Goal: Task Accomplishment & Management: Use online tool/utility

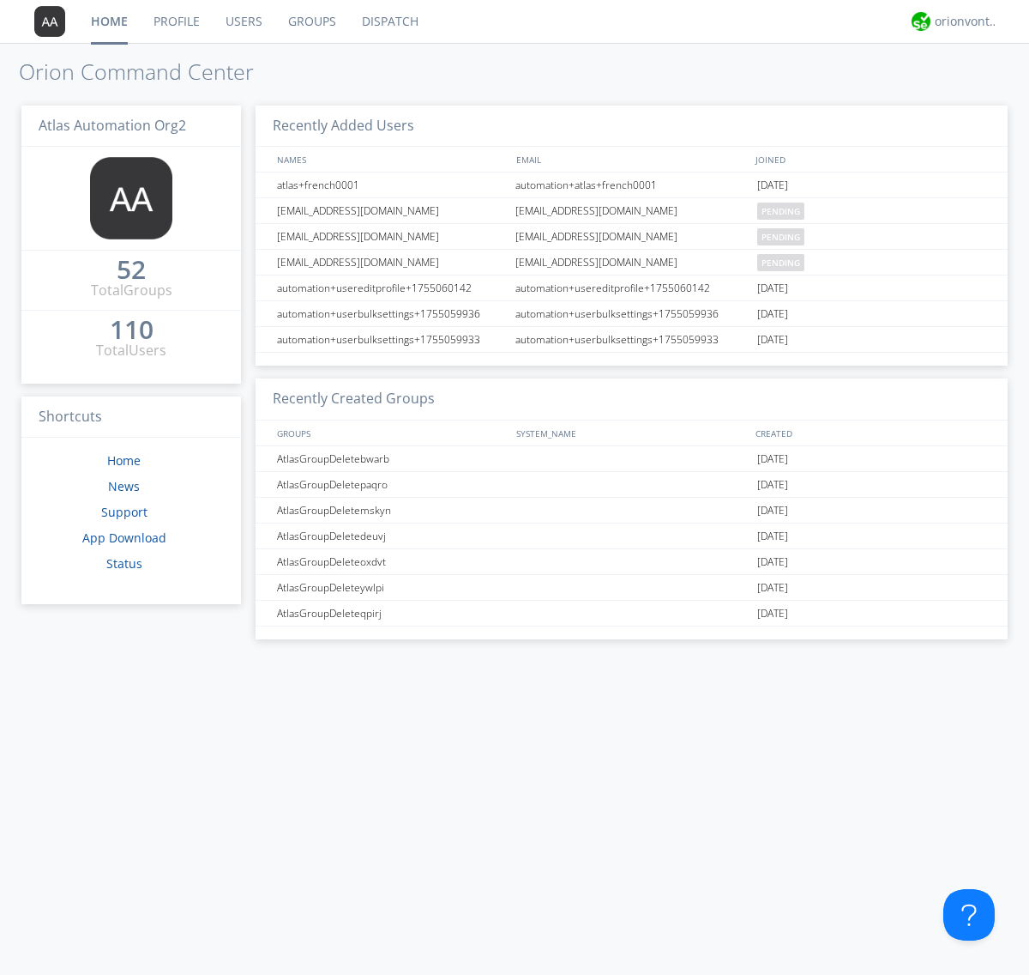
click at [389, 21] on link "Dispatch" at bounding box center [390, 21] width 82 height 43
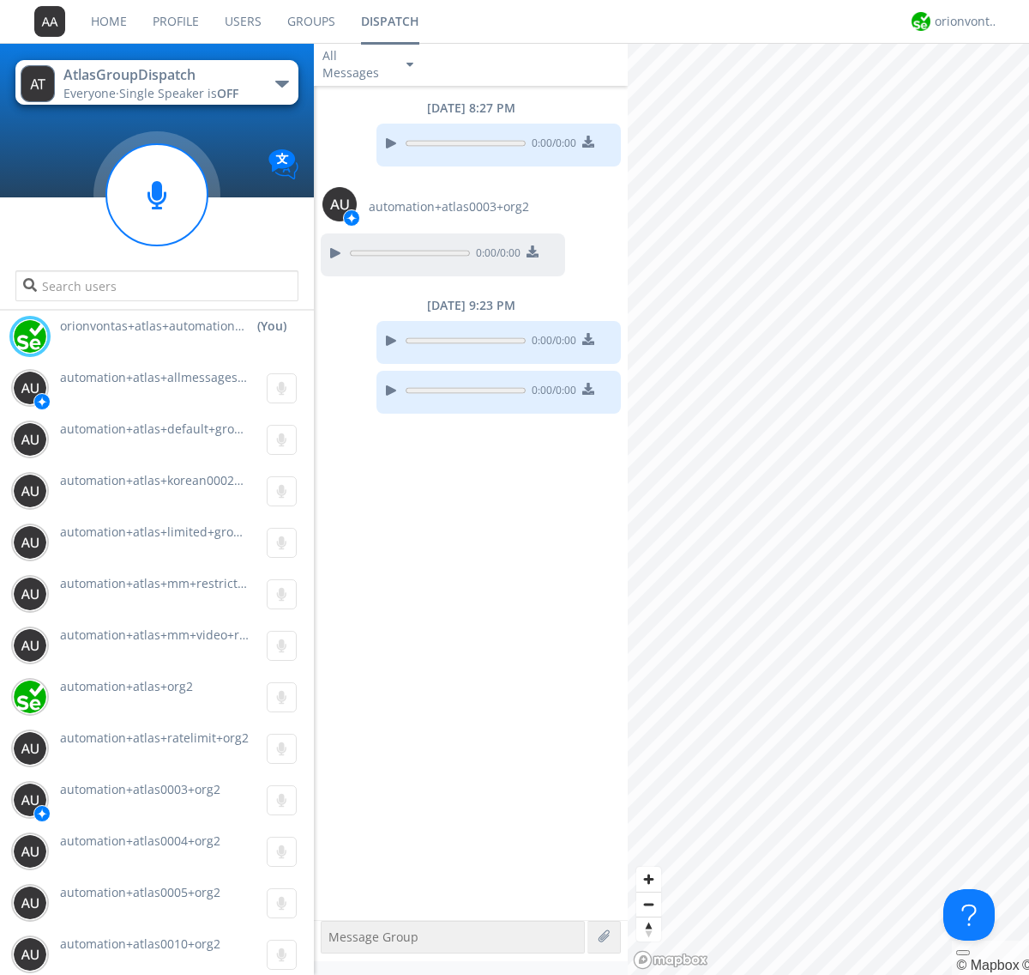
click at [281, 83] on div "button" at bounding box center [282, 84] width 14 height 7
click at [0, 0] on span "[PERSON_NAME]" at bounding box center [0, 0] width 0 height 0
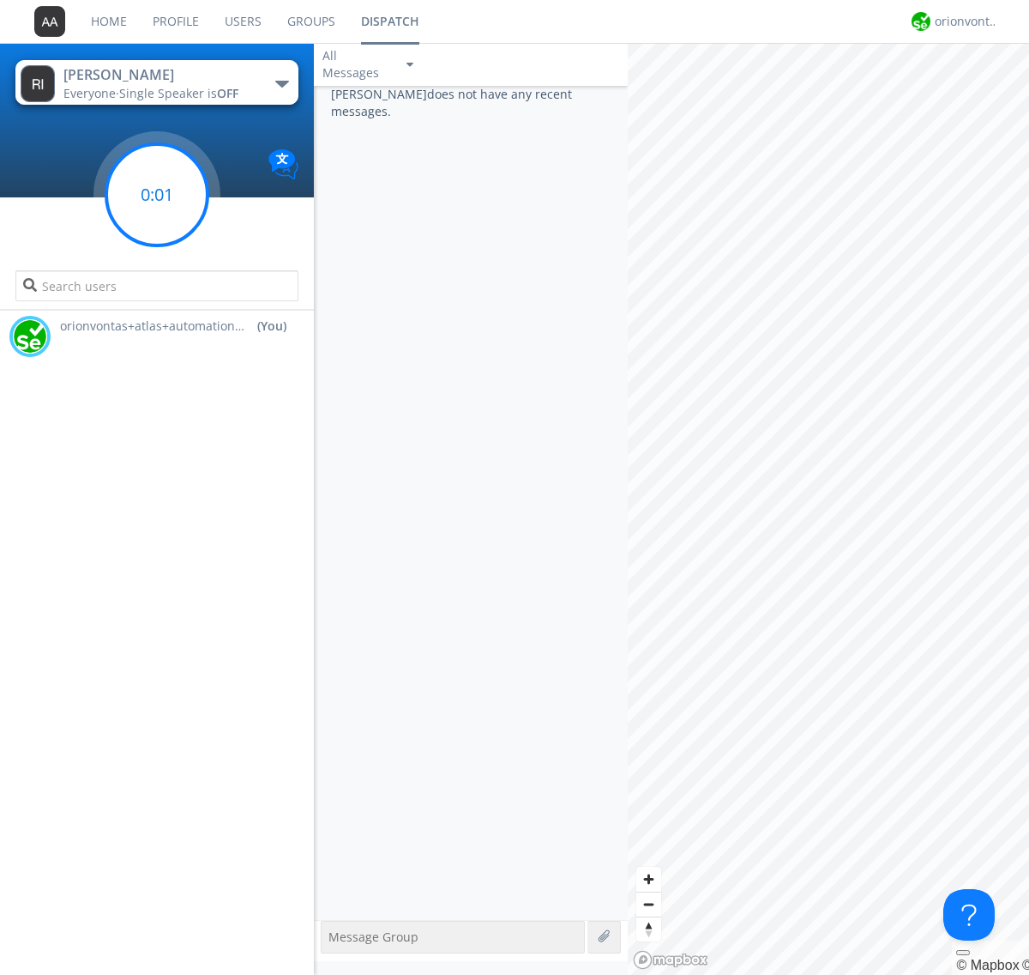
click at [157, 195] on g at bounding box center [156, 194] width 101 height 101
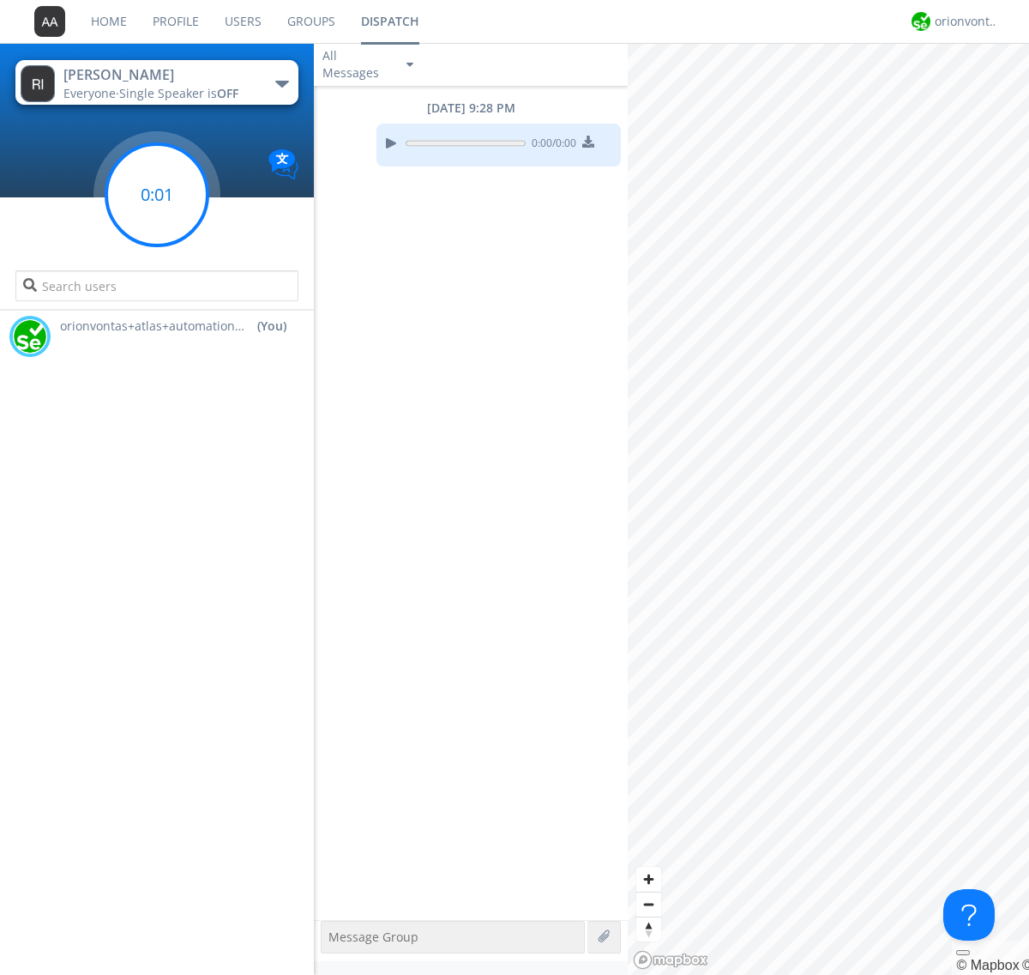
click at [157, 195] on g at bounding box center [156, 194] width 101 height 101
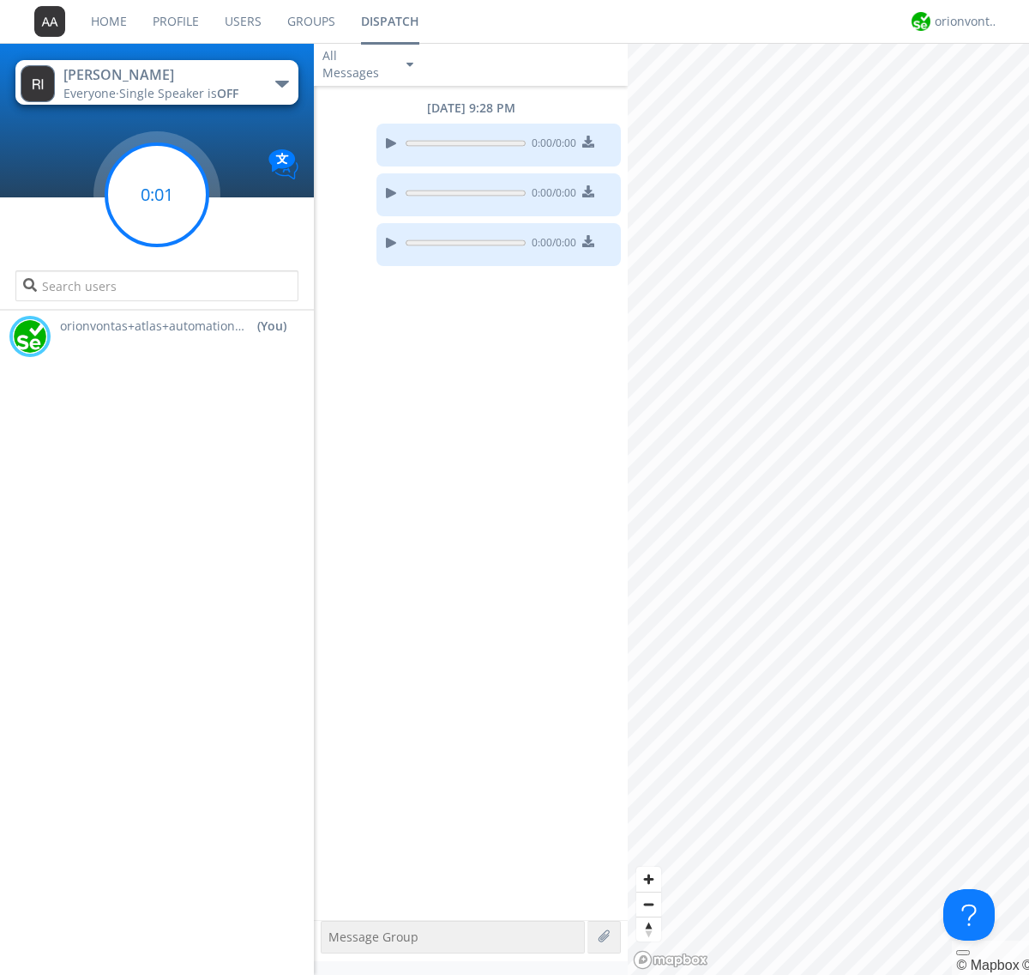
click at [157, 195] on g at bounding box center [156, 194] width 101 height 101
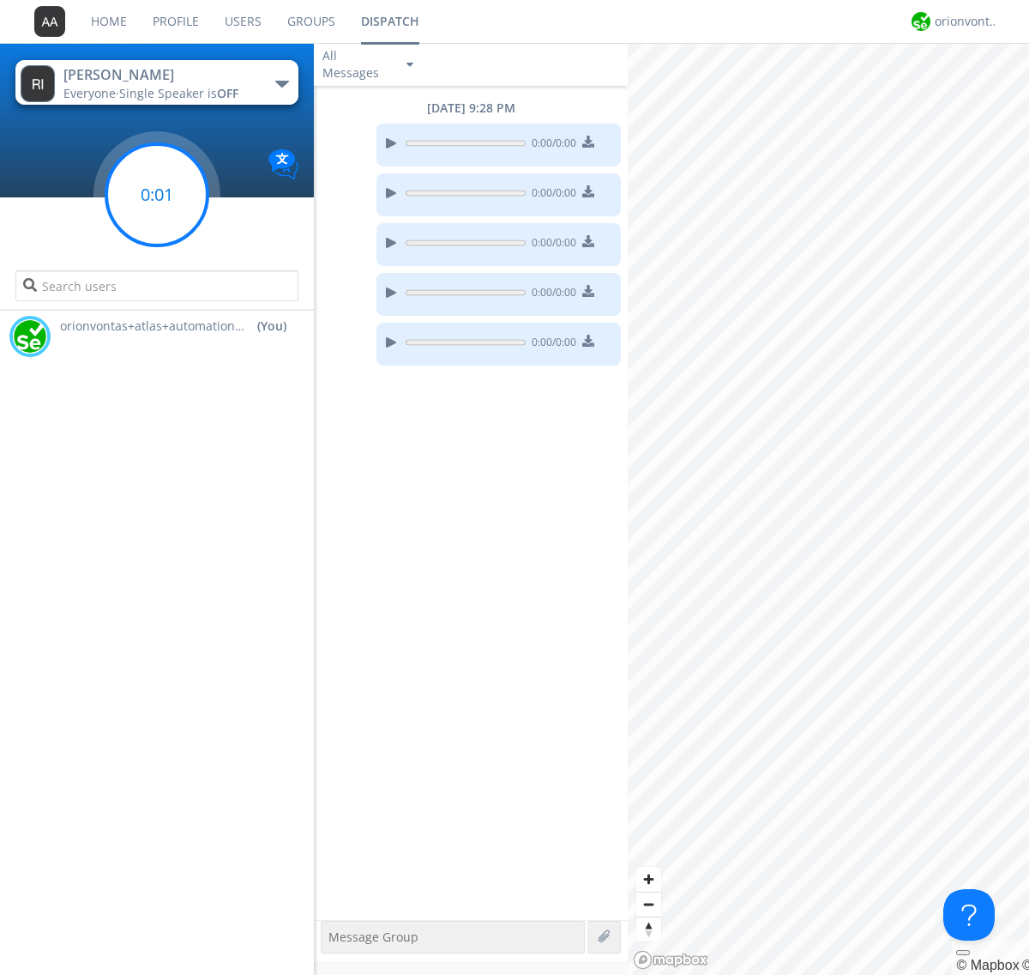
click at [157, 195] on g at bounding box center [156, 194] width 101 height 101
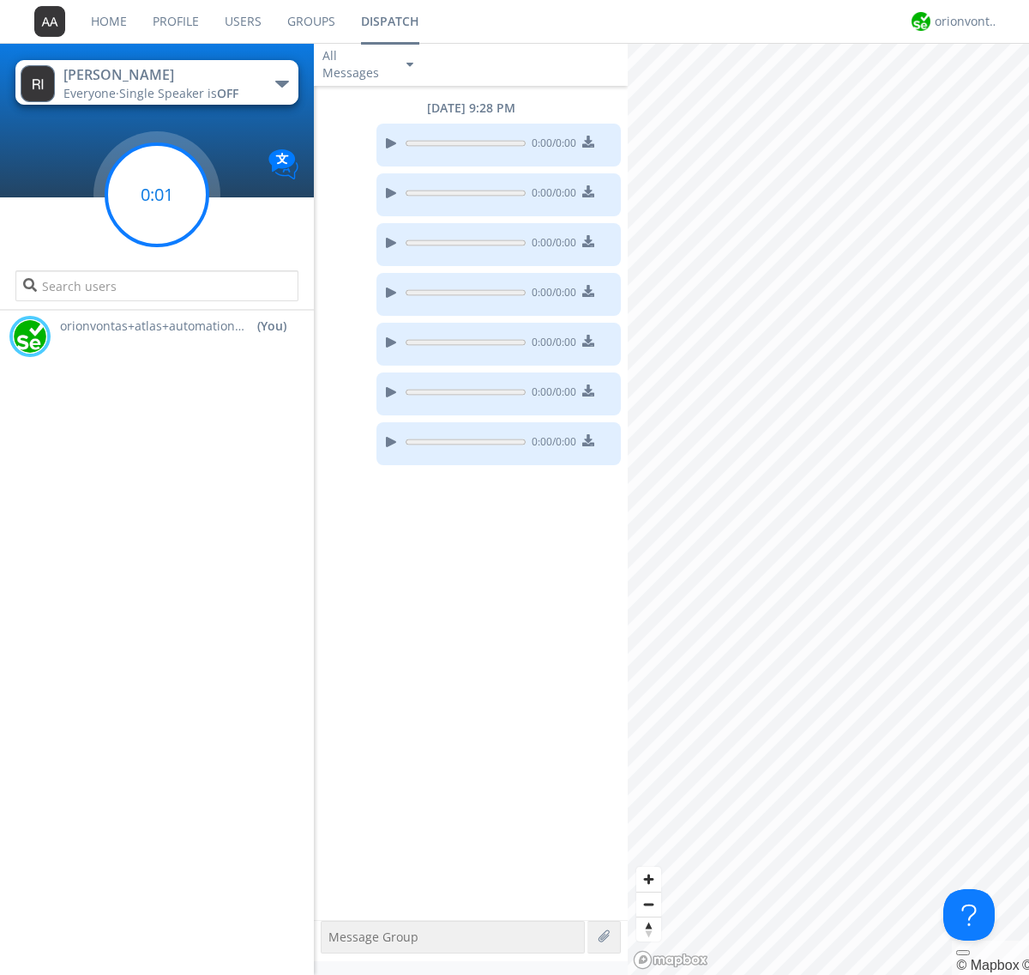
click at [157, 195] on g at bounding box center [156, 194] width 101 height 101
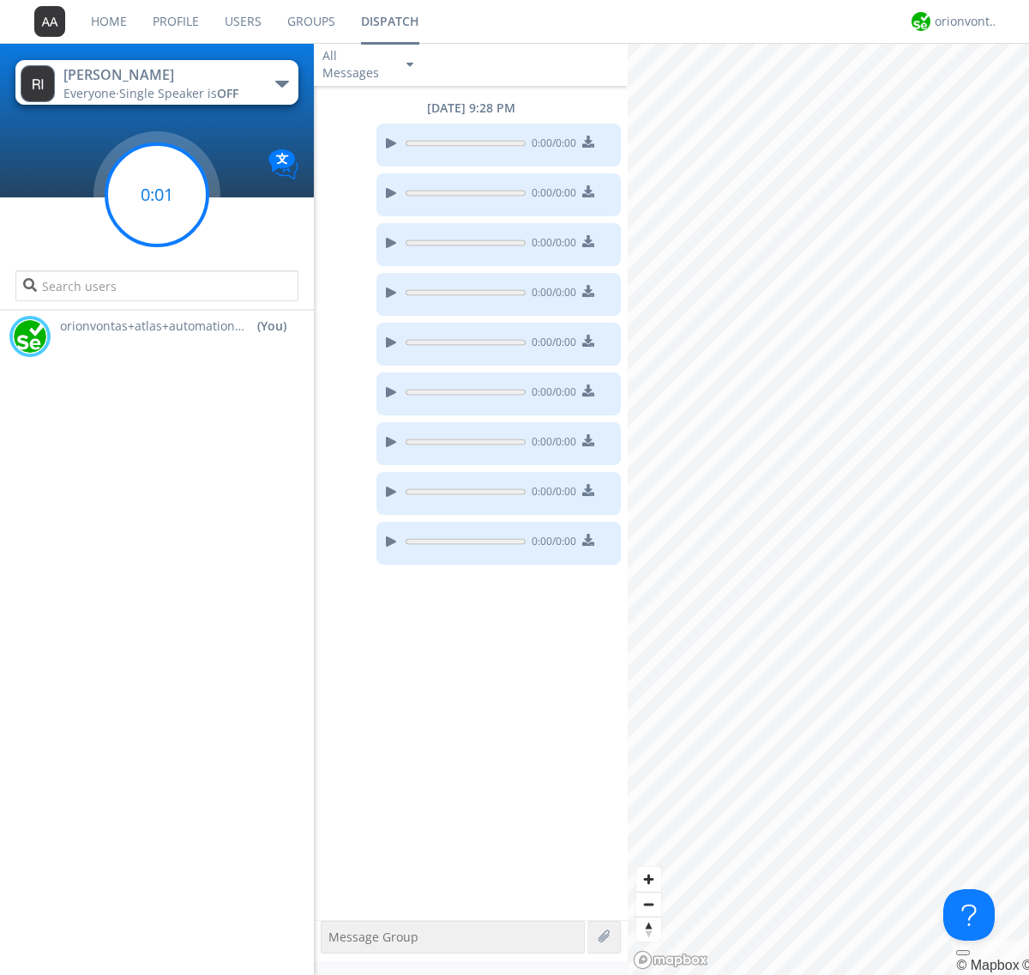
click at [157, 195] on g at bounding box center [156, 194] width 101 height 101
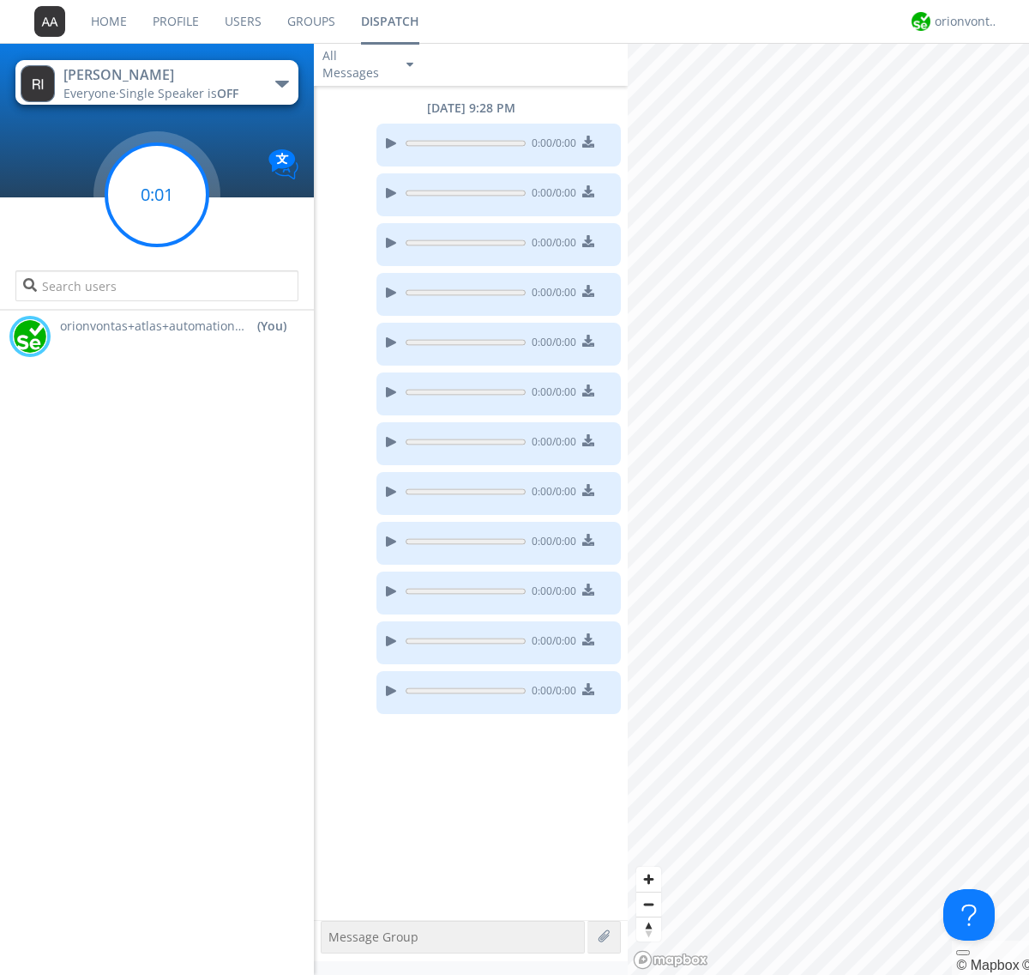
click at [157, 195] on g at bounding box center [156, 194] width 101 height 101
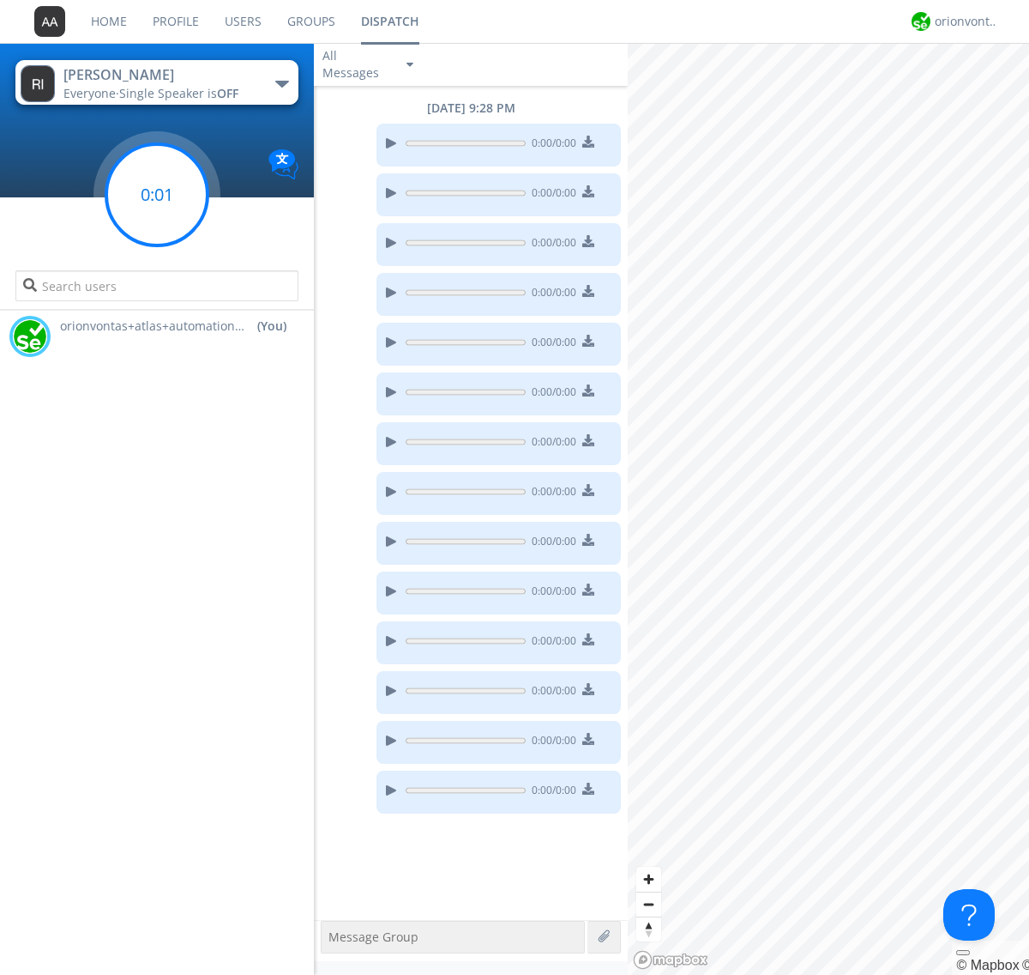
click at [157, 195] on g at bounding box center [156, 194] width 101 height 101
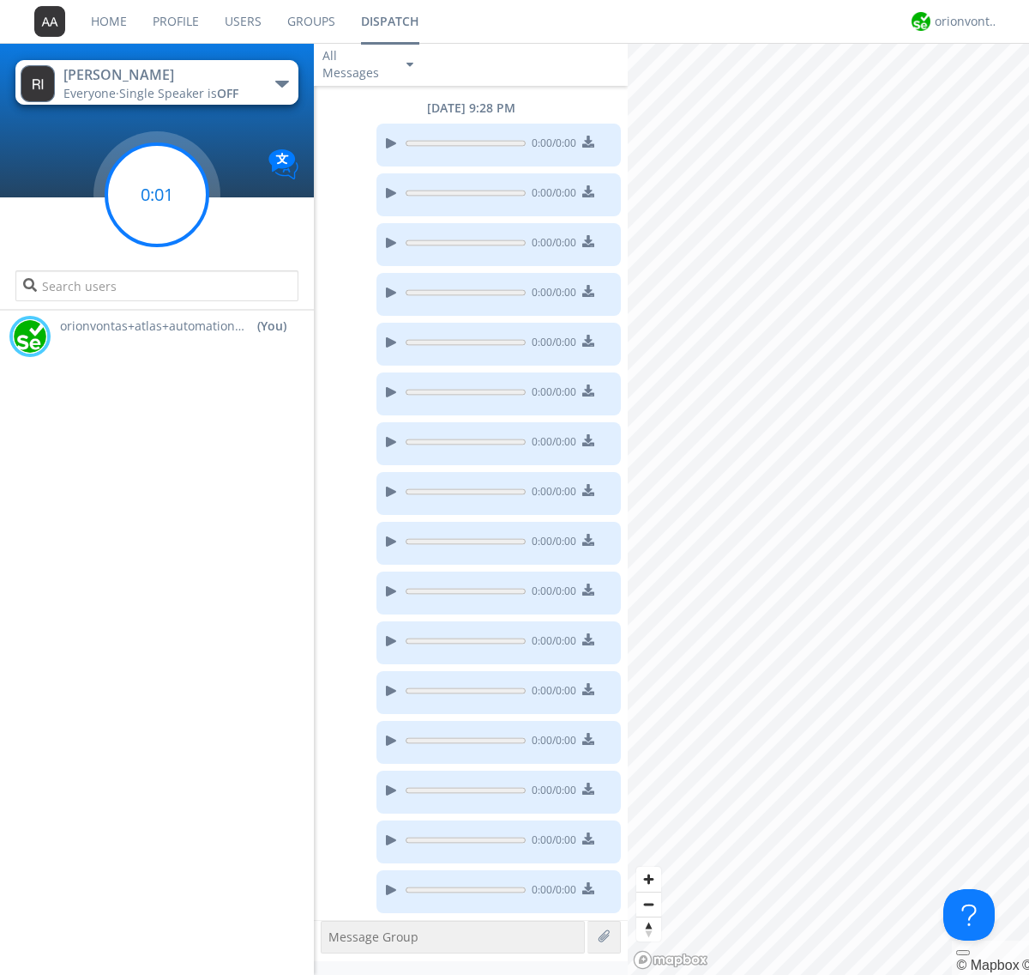
click at [157, 195] on g at bounding box center [156, 194] width 101 height 101
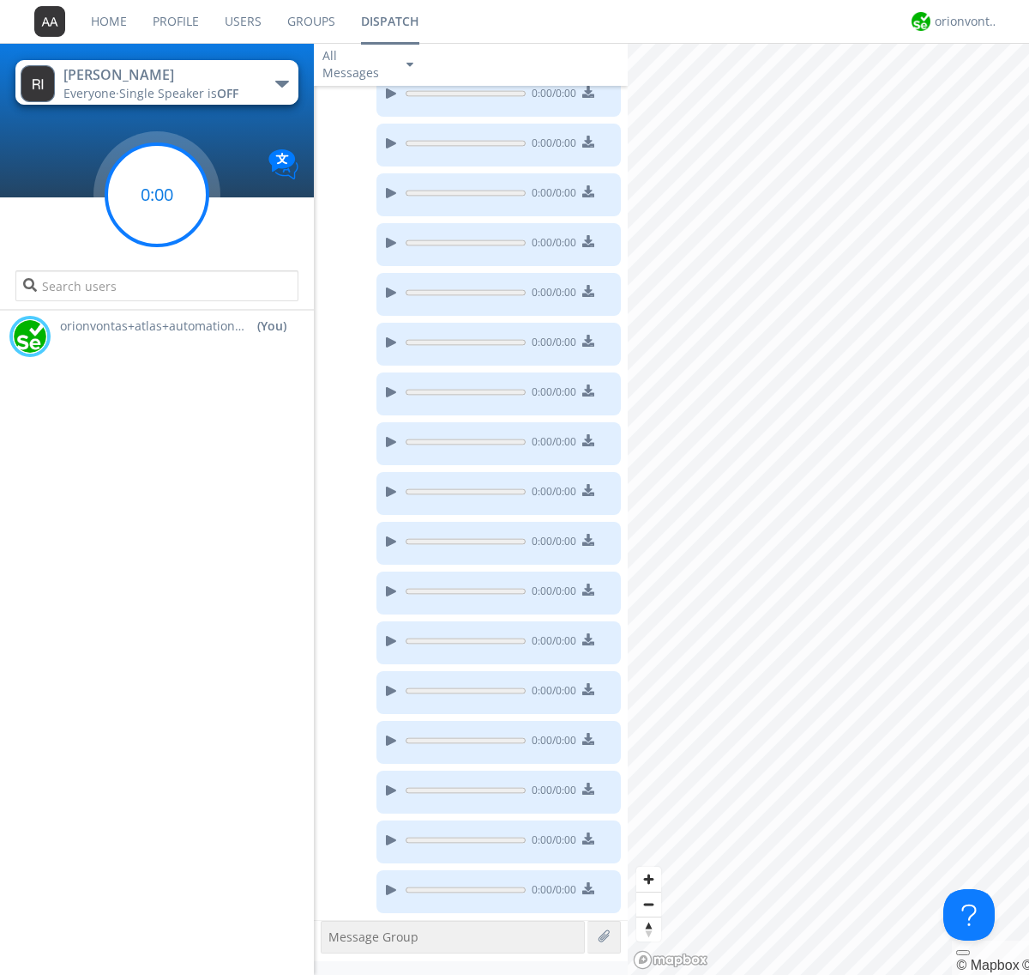
scroll to position [149, 0]
click at [157, 195] on g at bounding box center [156, 194] width 101 height 101
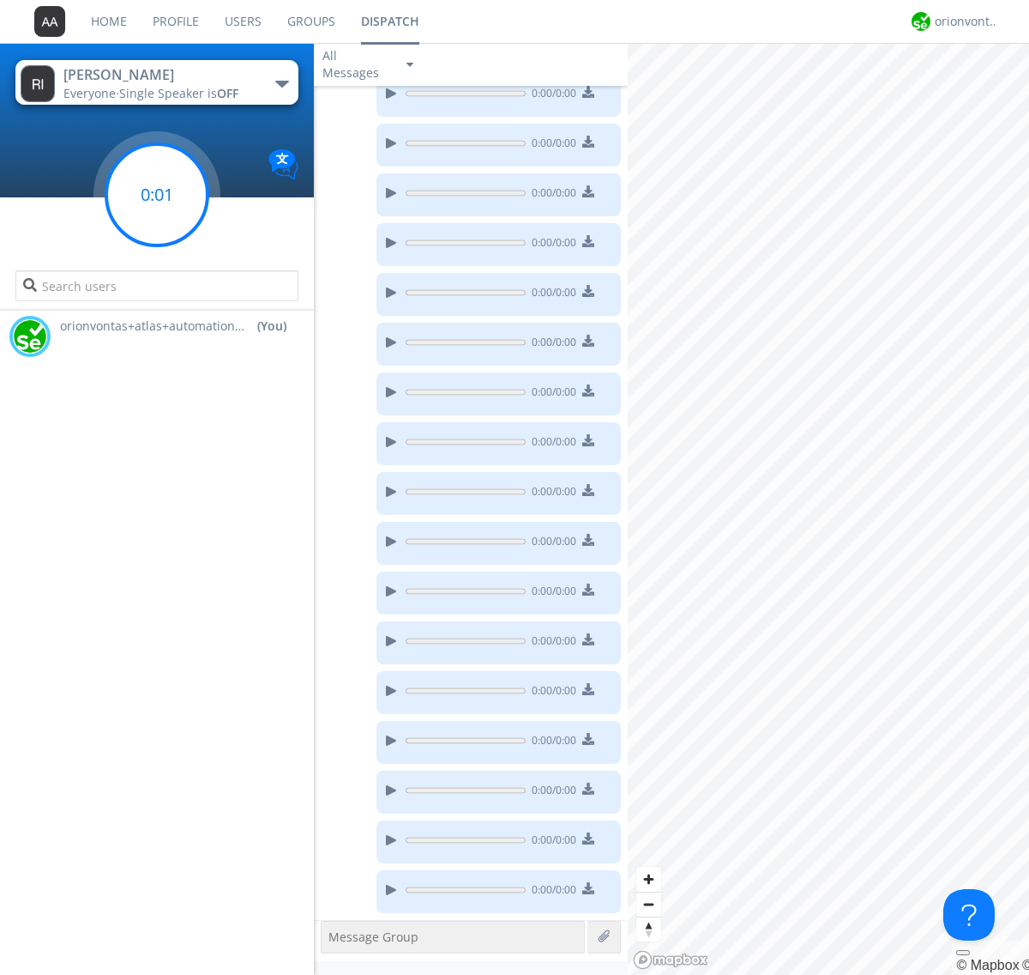
click at [157, 195] on g at bounding box center [156, 194] width 101 height 101
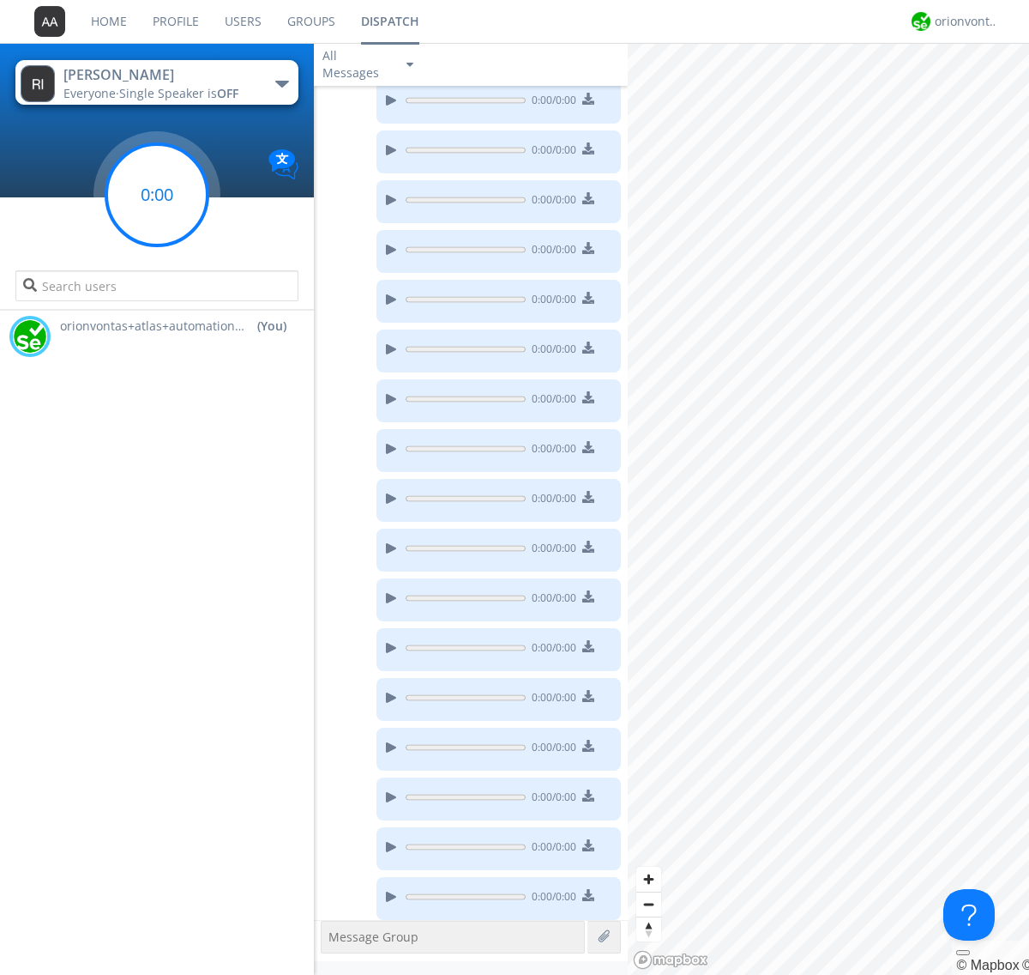
scroll to position [350, 0]
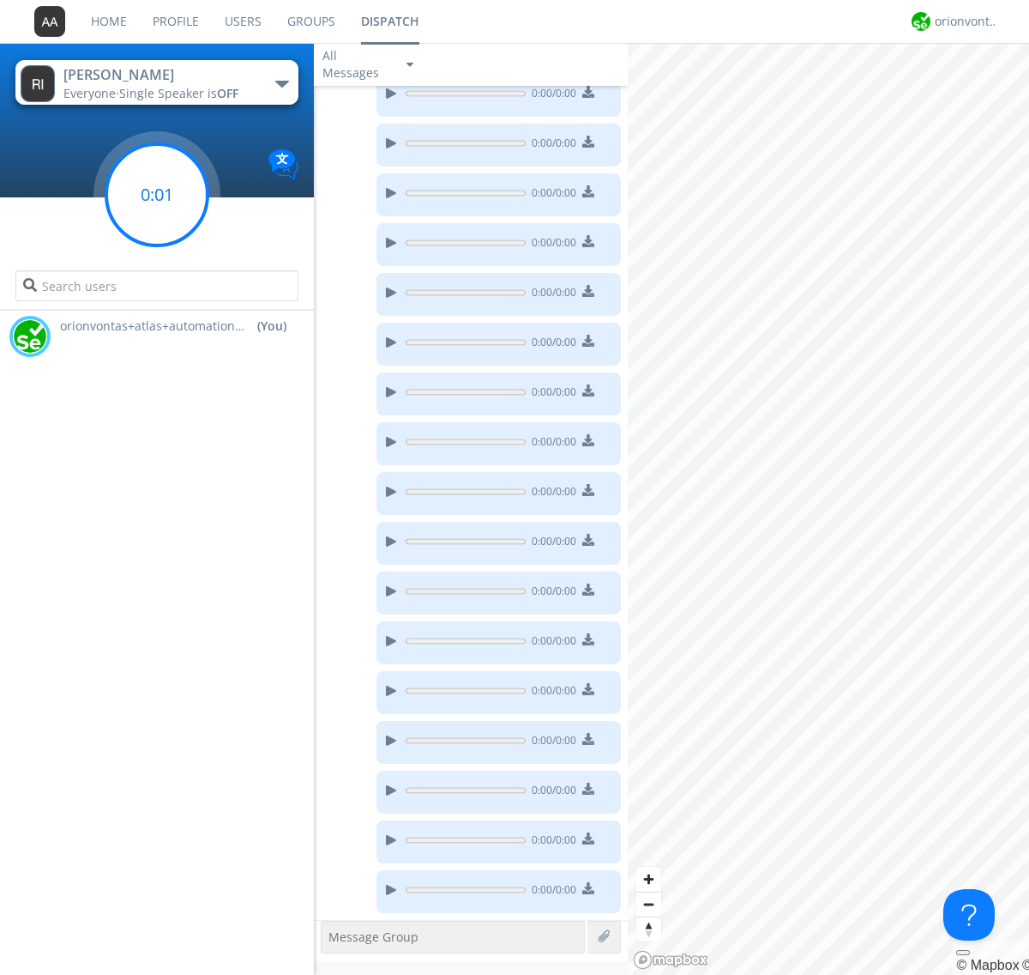
click at [157, 195] on g at bounding box center [156, 194] width 101 height 101
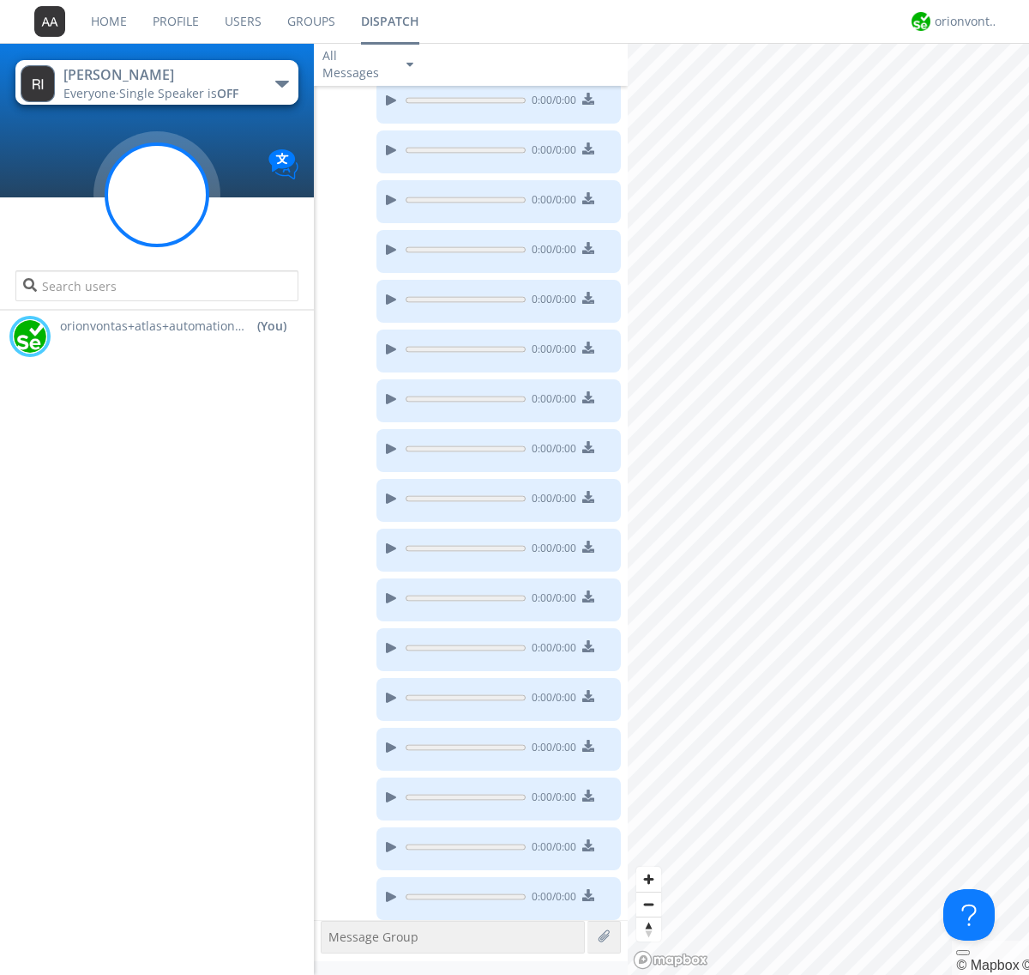
scroll to position [400, 0]
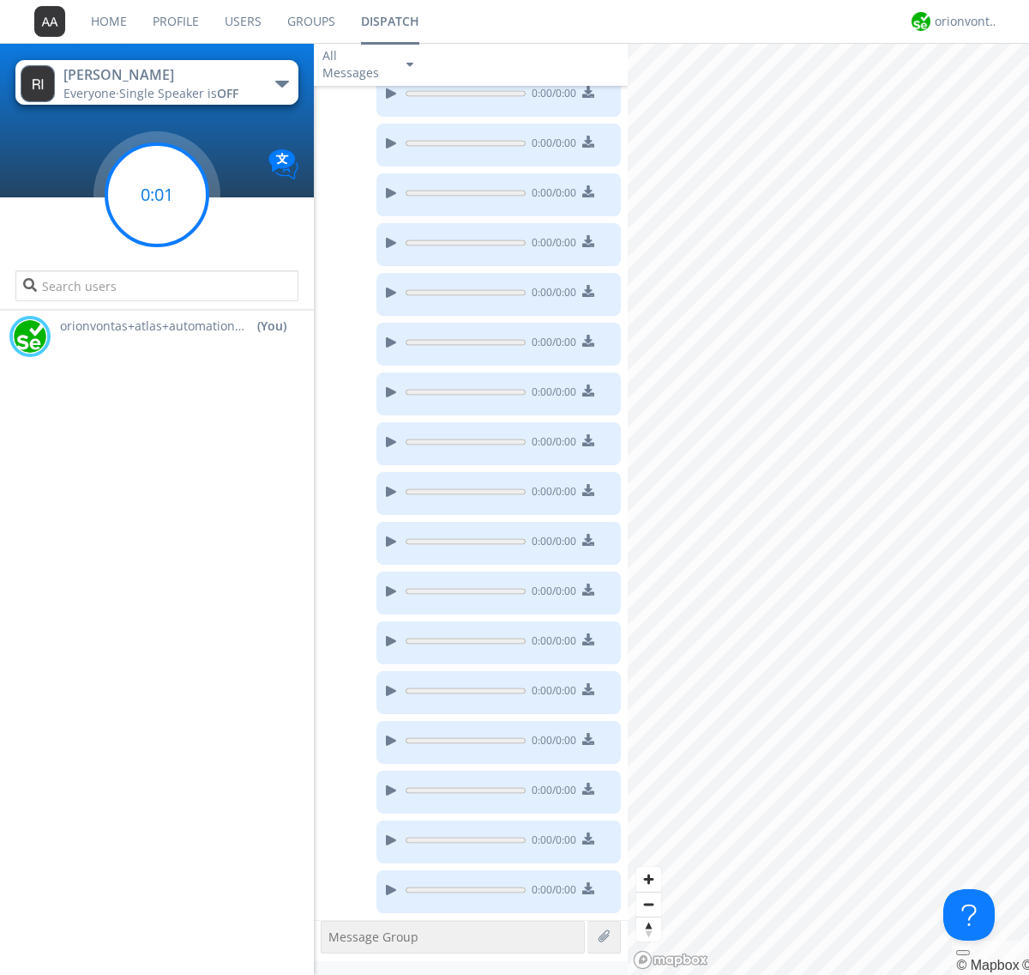
click at [157, 195] on g at bounding box center [156, 194] width 101 height 101
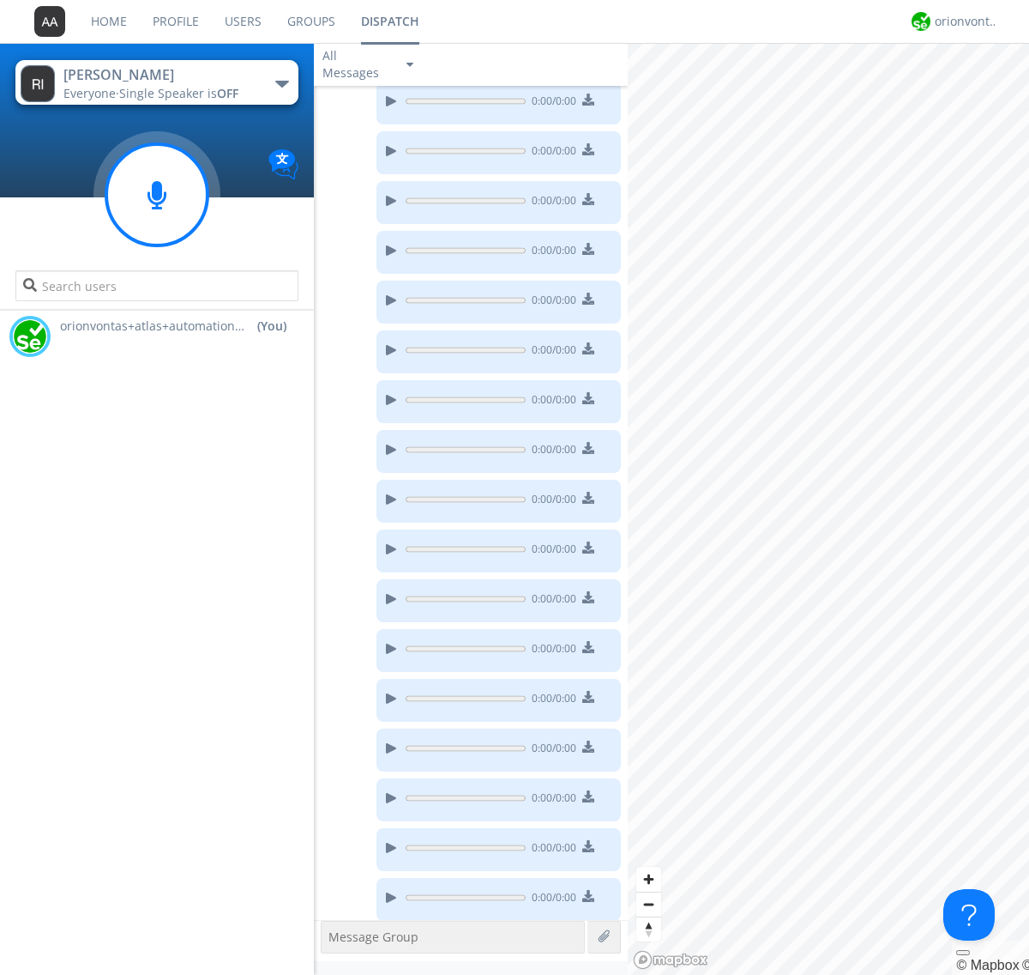
scroll to position [450, 0]
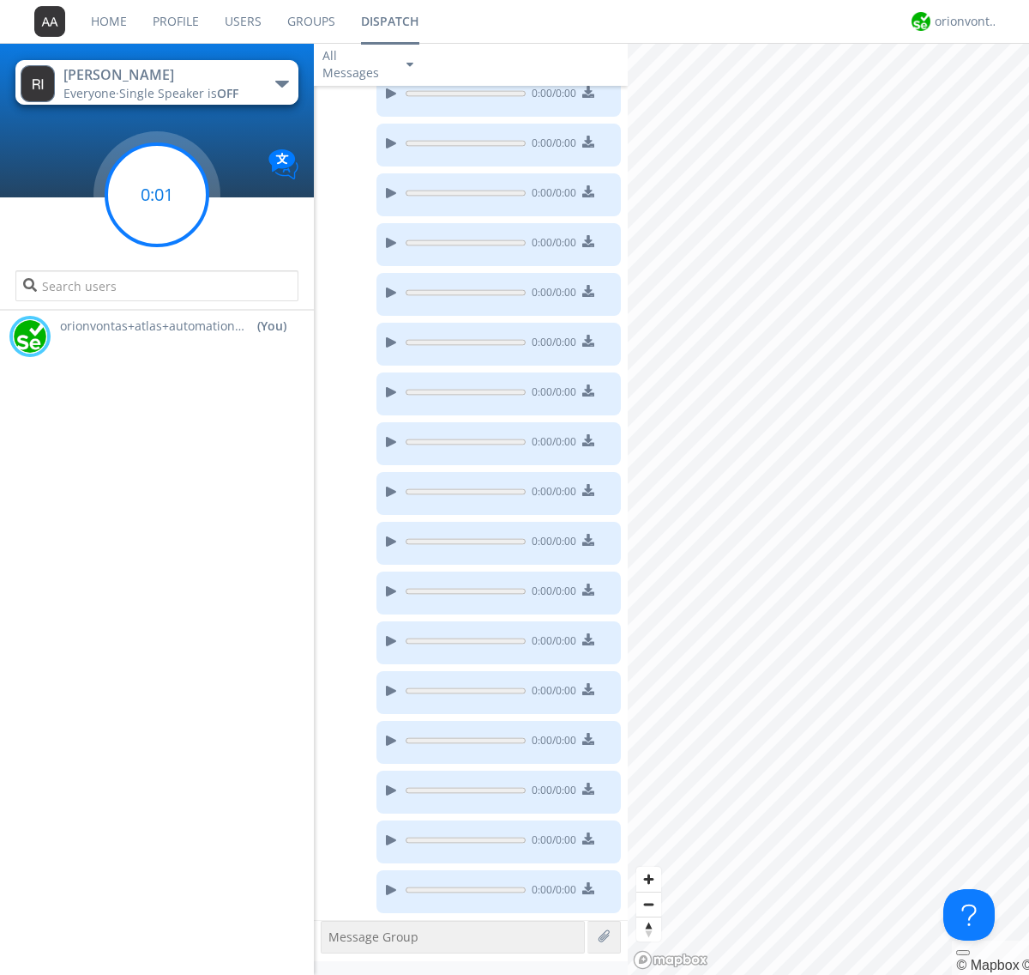
click at [157, 195] on g at bounding box center [156, 194] width 101 height 101
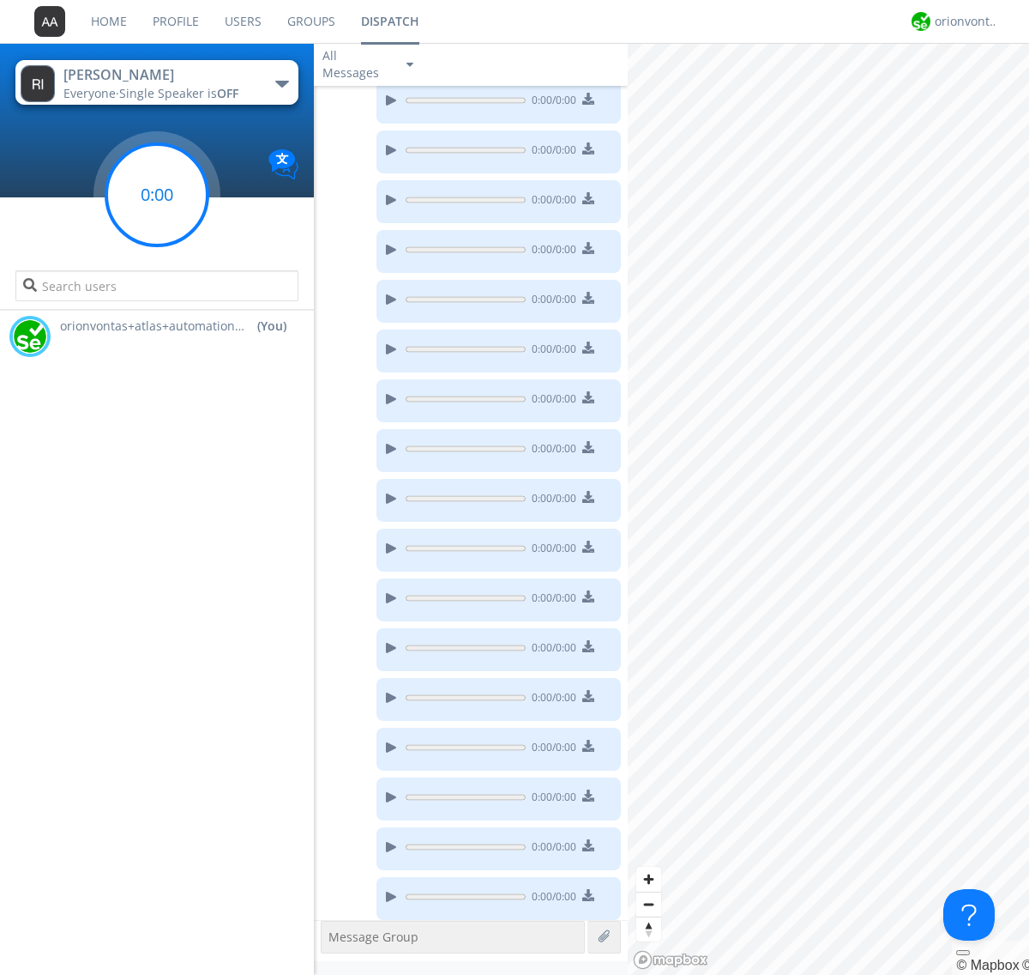
scroll to position [499, 0]
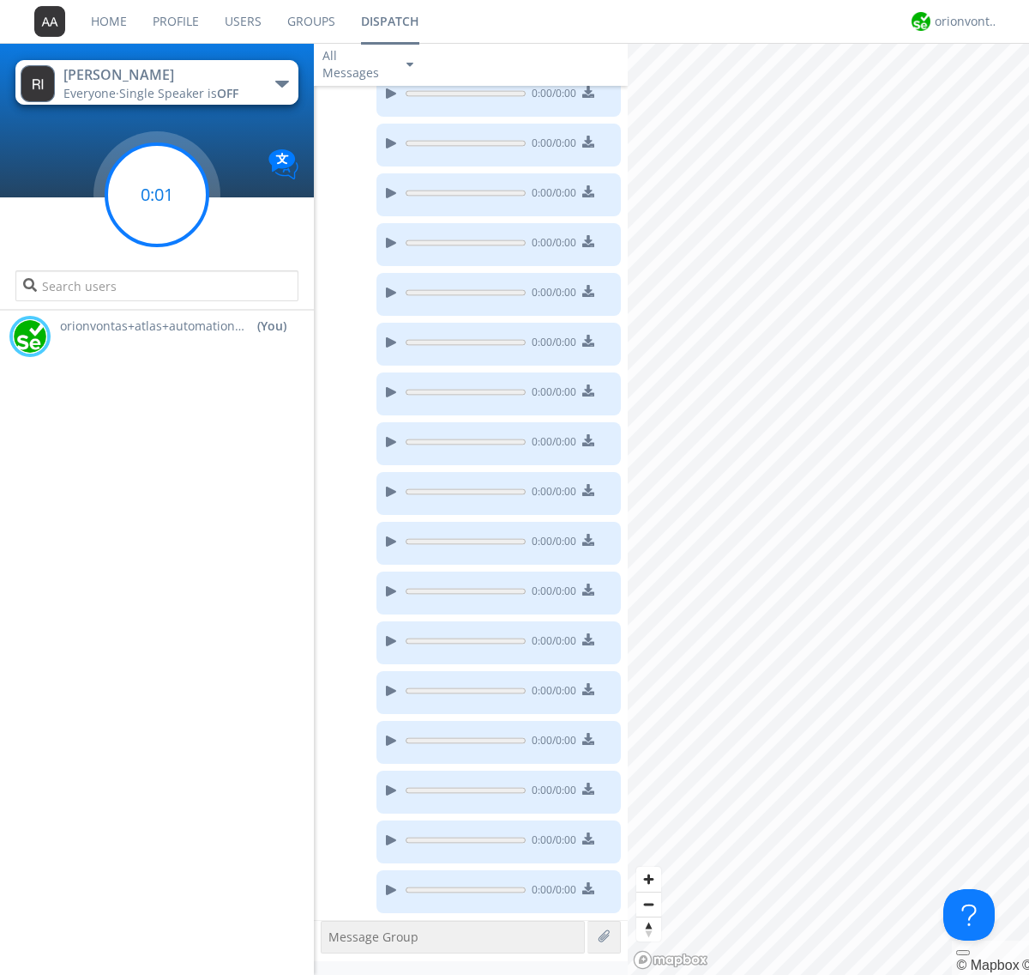
click at [157, 195] on g at bounding box center [156, 194] width 101 height 101
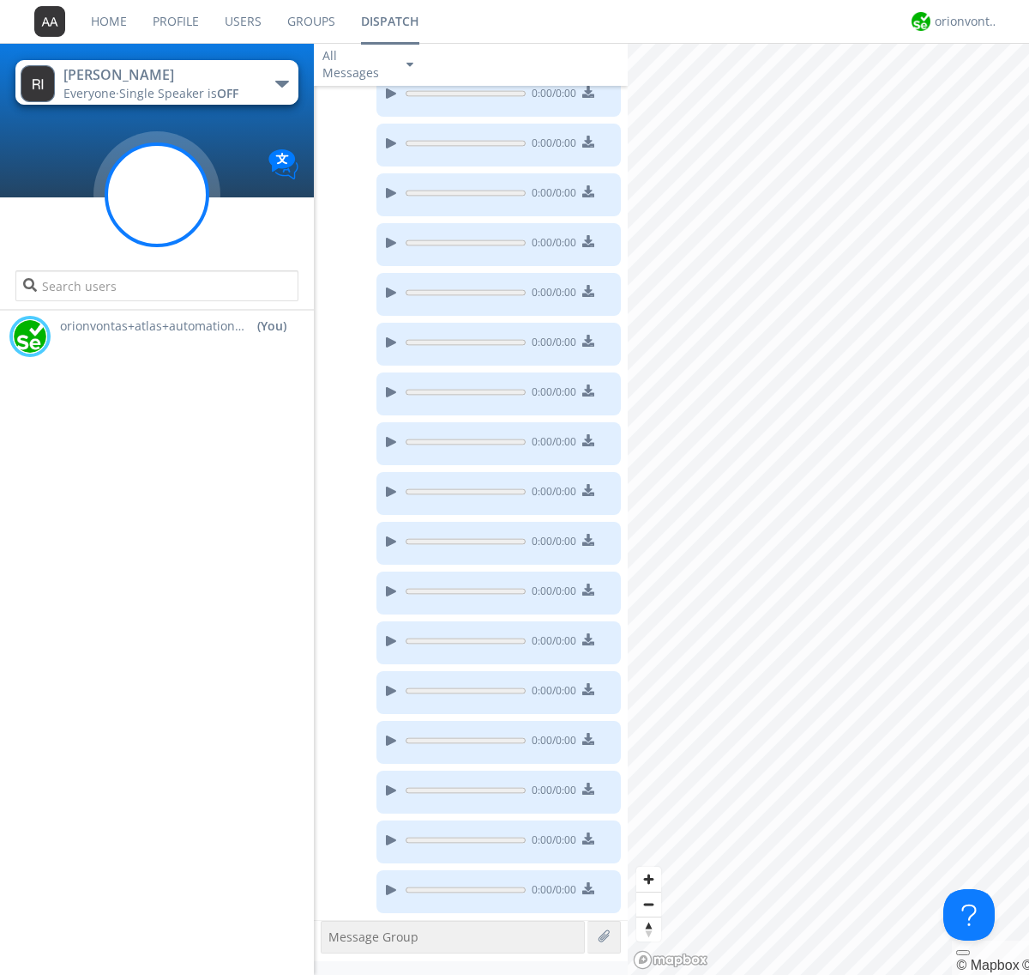
scroll to position [649, 0]
click at [157, 195] on g at bounding box center [156, 194] width 101 height 101
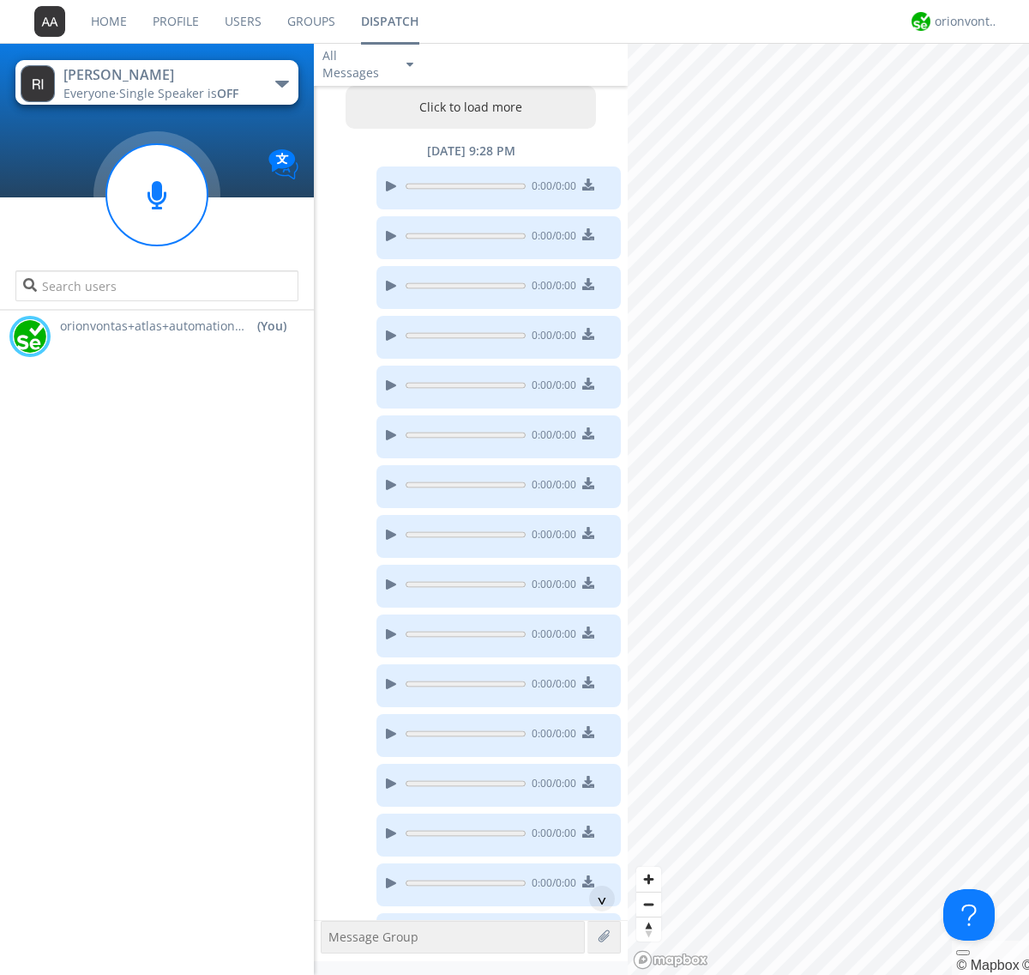
click at [467, 107] on button "Click to load more" at bounding box center [471, 107] width 251 height 43
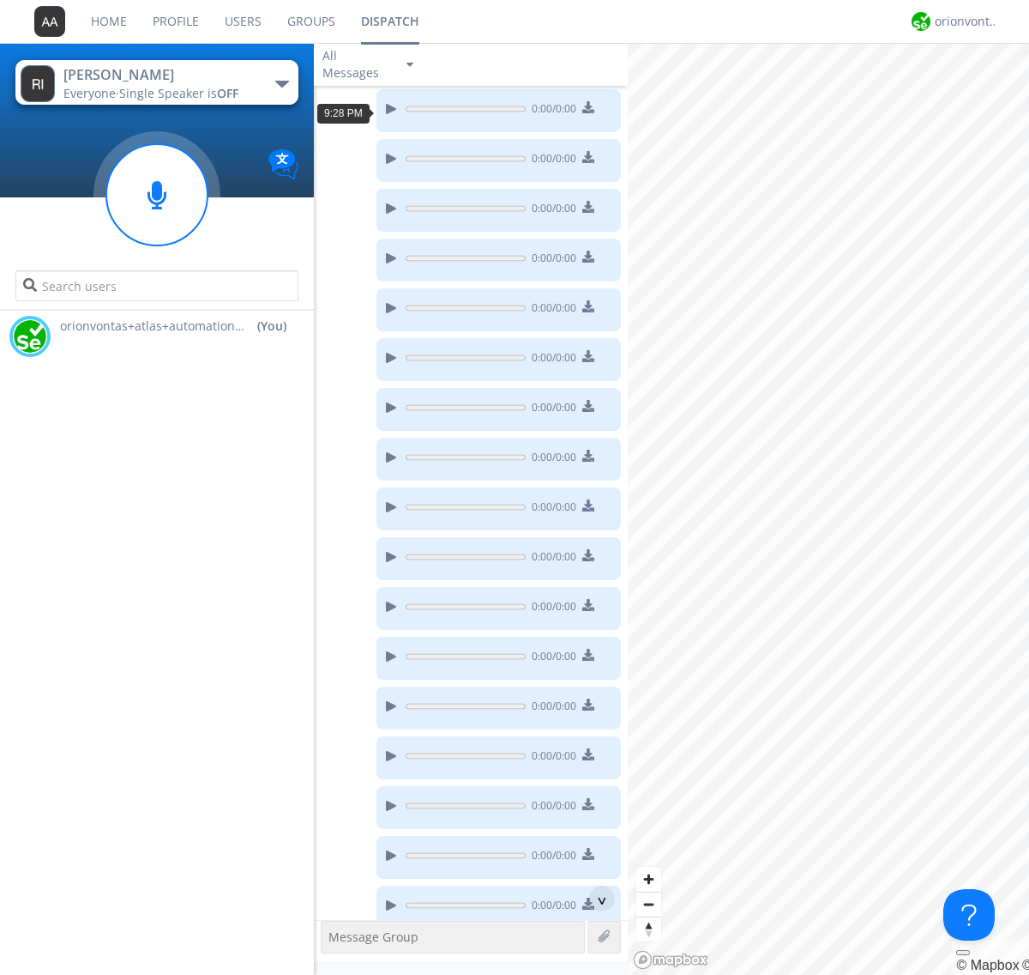
scroll to position [33, 0]
